Goal: Information Seeking & Learning: Check status

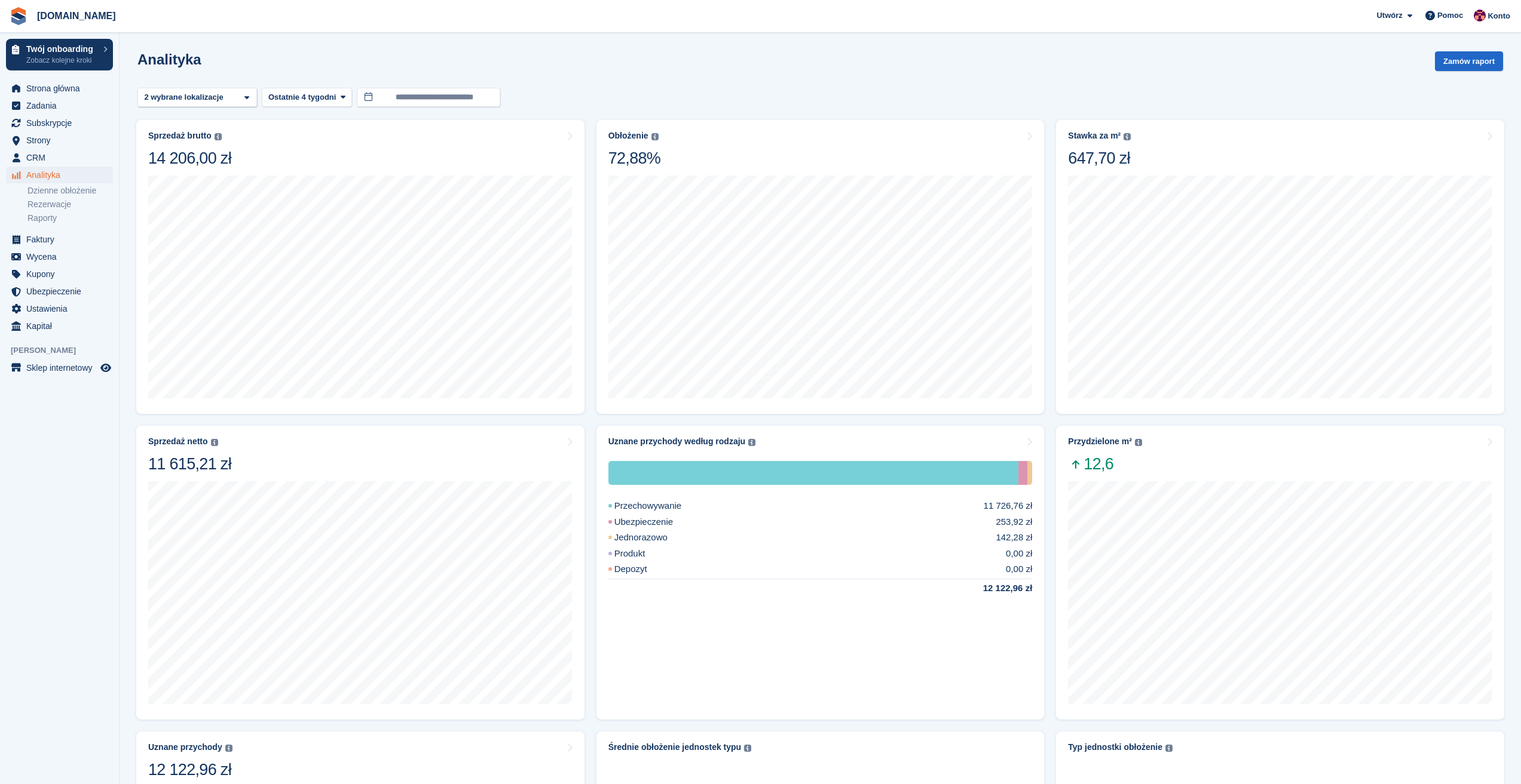
scroll to position [467, 0]
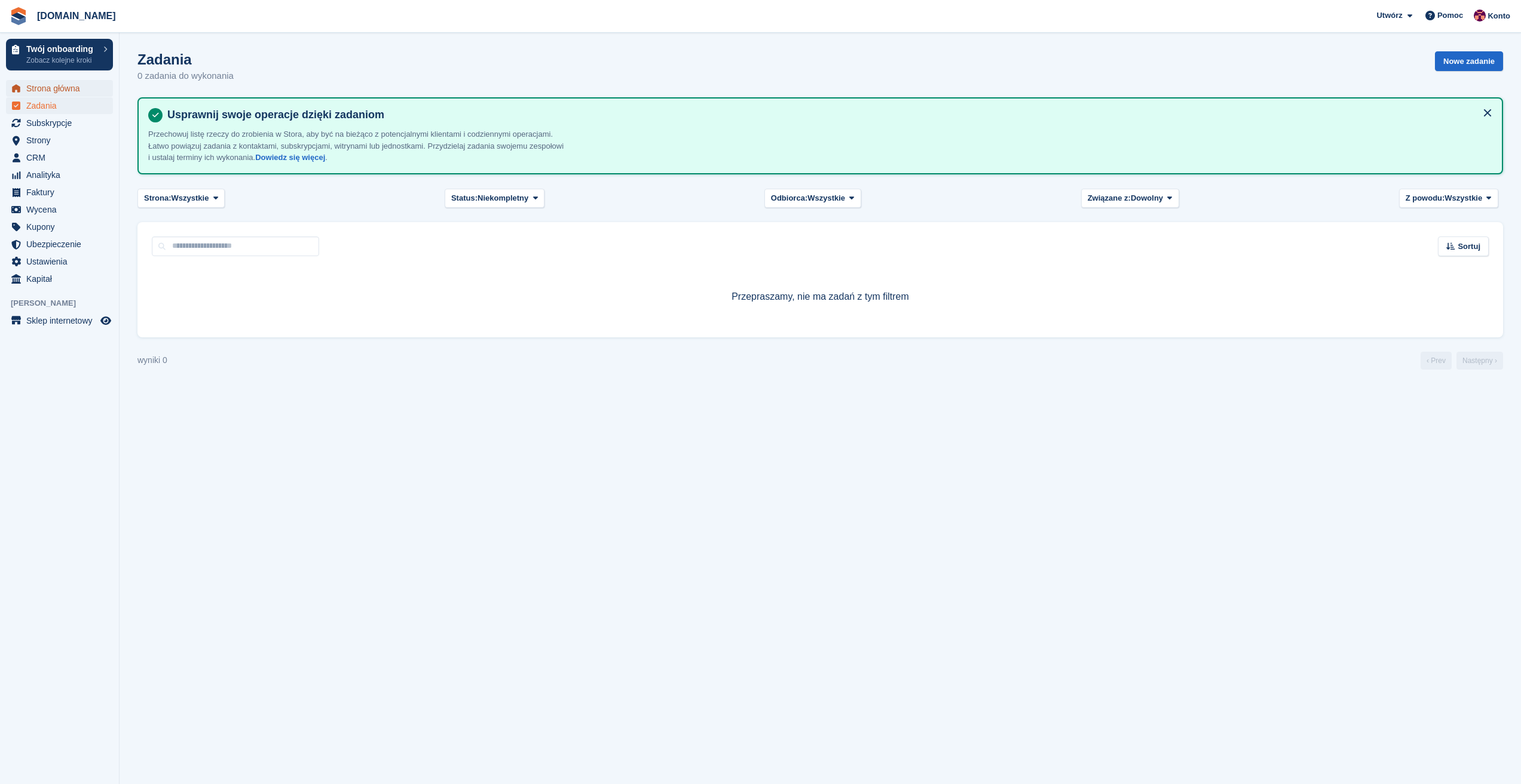
click at [54, 91] on span "Strona główna" at bounding box center [62, 89] width 72 height 17
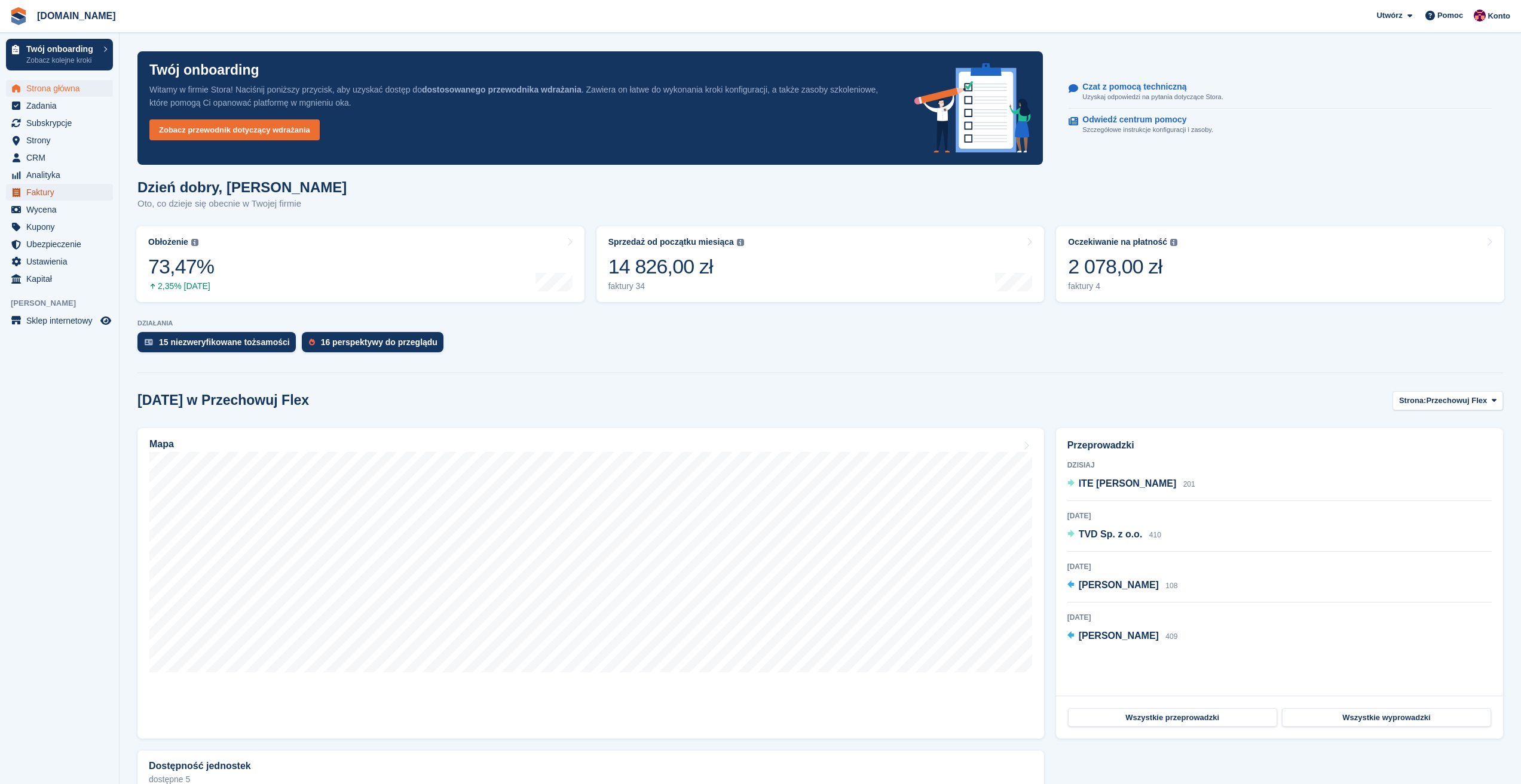
click at [53, 193] on span "Faktury" at bounding box center [62, 192] width 72 height 17
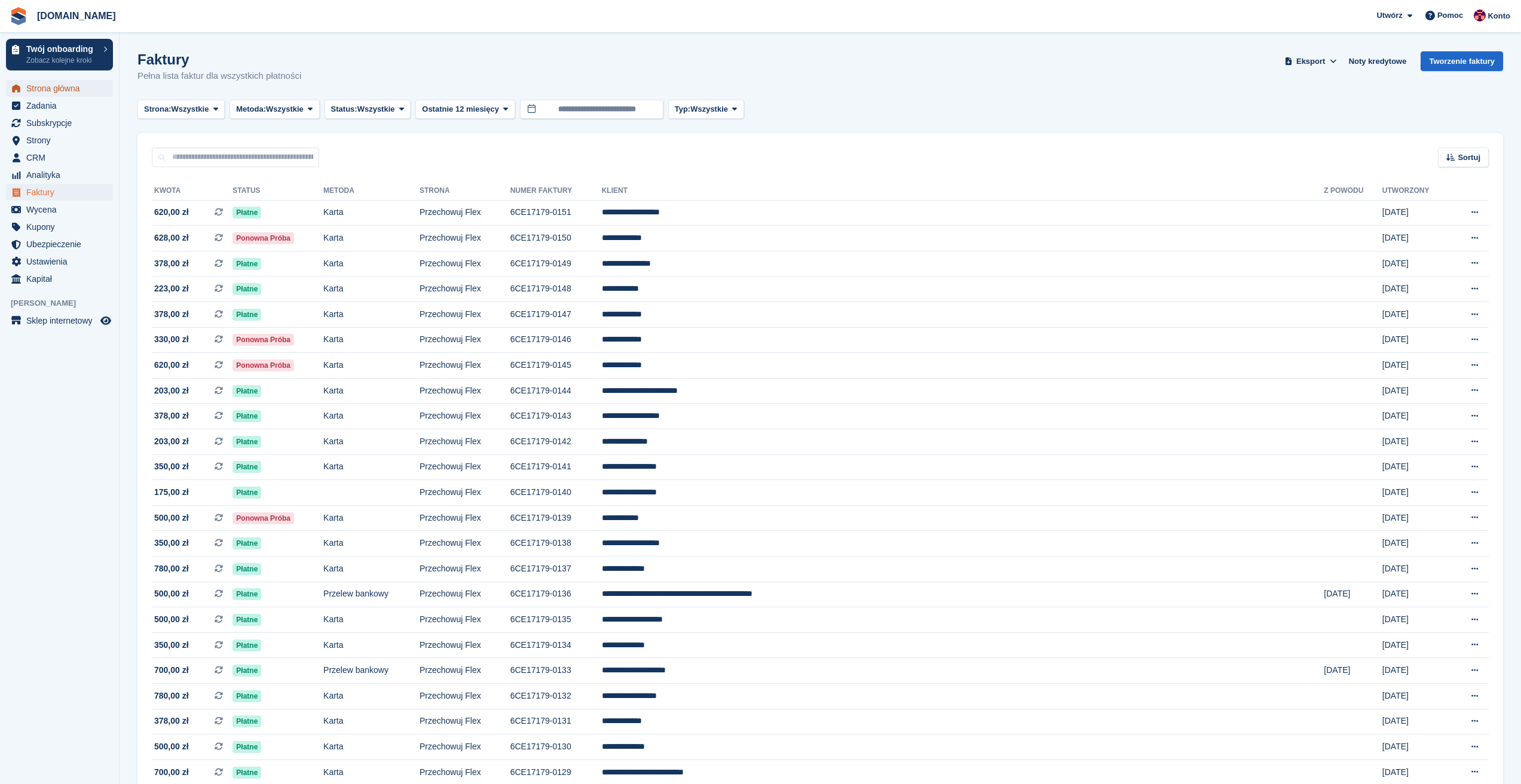
click at [48, 89] on span "Strona główna" at bounding box center [62, 89] width 72 height 17
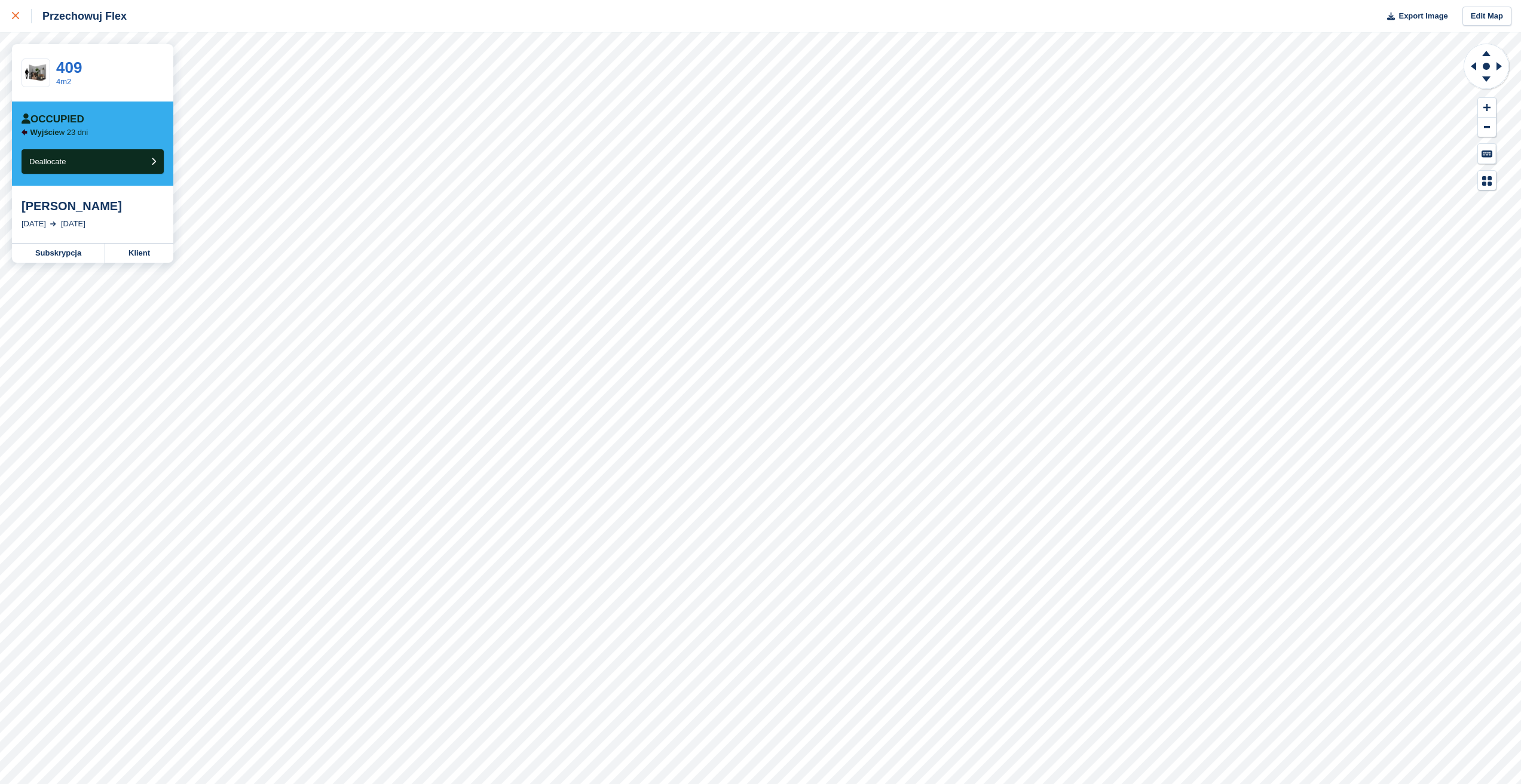
click at [18, 24] on link at bounding box center [16, 16] width 32 height 33
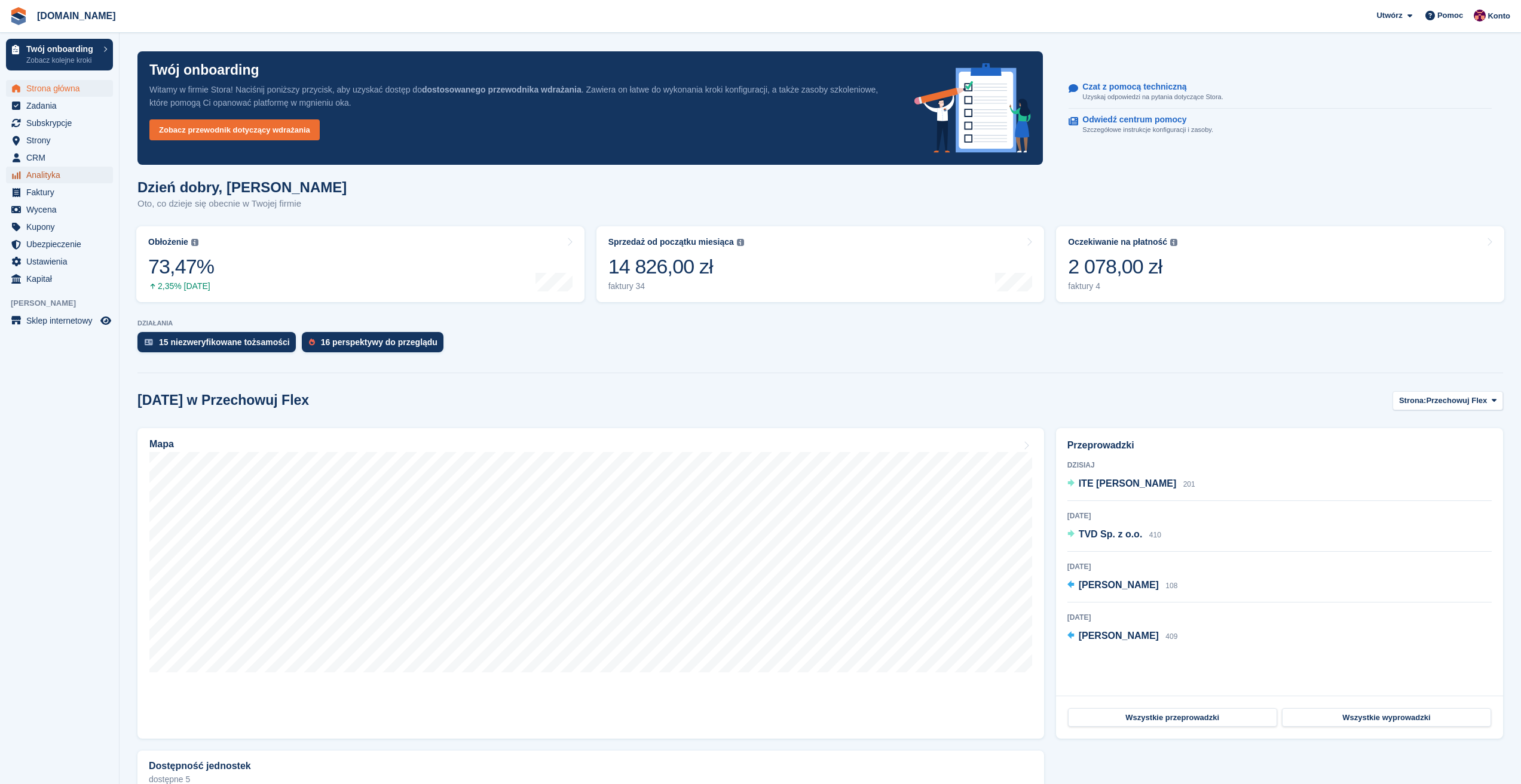
click at [49, 175] on span "Analityka" at bounding box center [62, 175] width 72 height 17
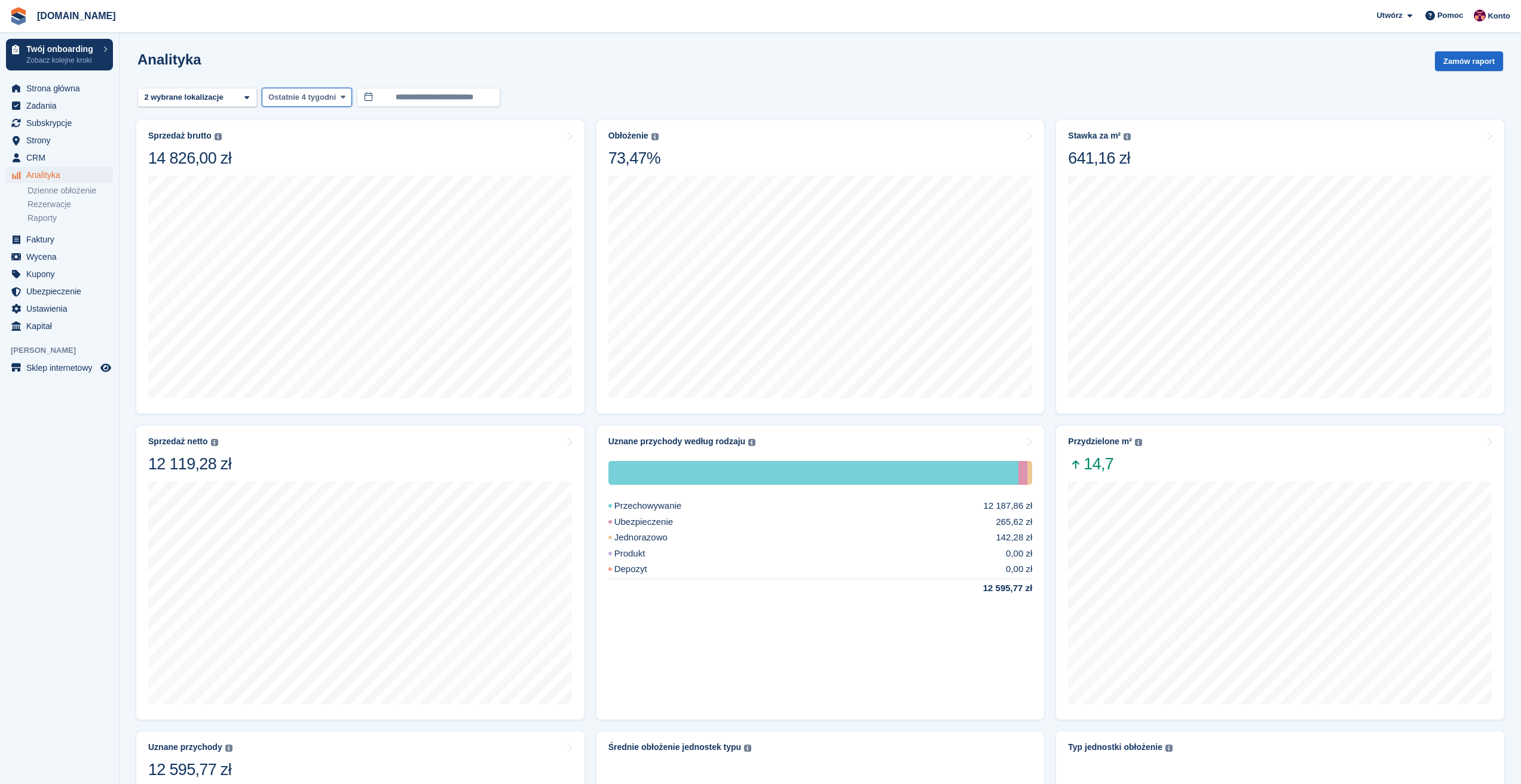
click at [301, 101] on span "Ostatnie 4 tygodni" at bounding box center [302, 97] width 68 height 12
click at [337, 318] on link "Od początku roku" at bounding box center [321, 320] width 108 height 22
click at [626, 60] on div "Analityka Zamów raport" at bounding box center [820, 68] width 1366 height 34
drag, startPoint x: 29, startPoint y: 502, endPoint x: 64, endPoint y: 483, distance: 39.8
click at [29, 502] on aside "Twój onboarding Zobacz kolejne kroki [GEOGRAPHIC_DATA] [GEOGRAPHIC_DATA] Subskr…" at bounding box center [59, 395] width 119 height 725
